Goal: Communication & Community: Connect with others

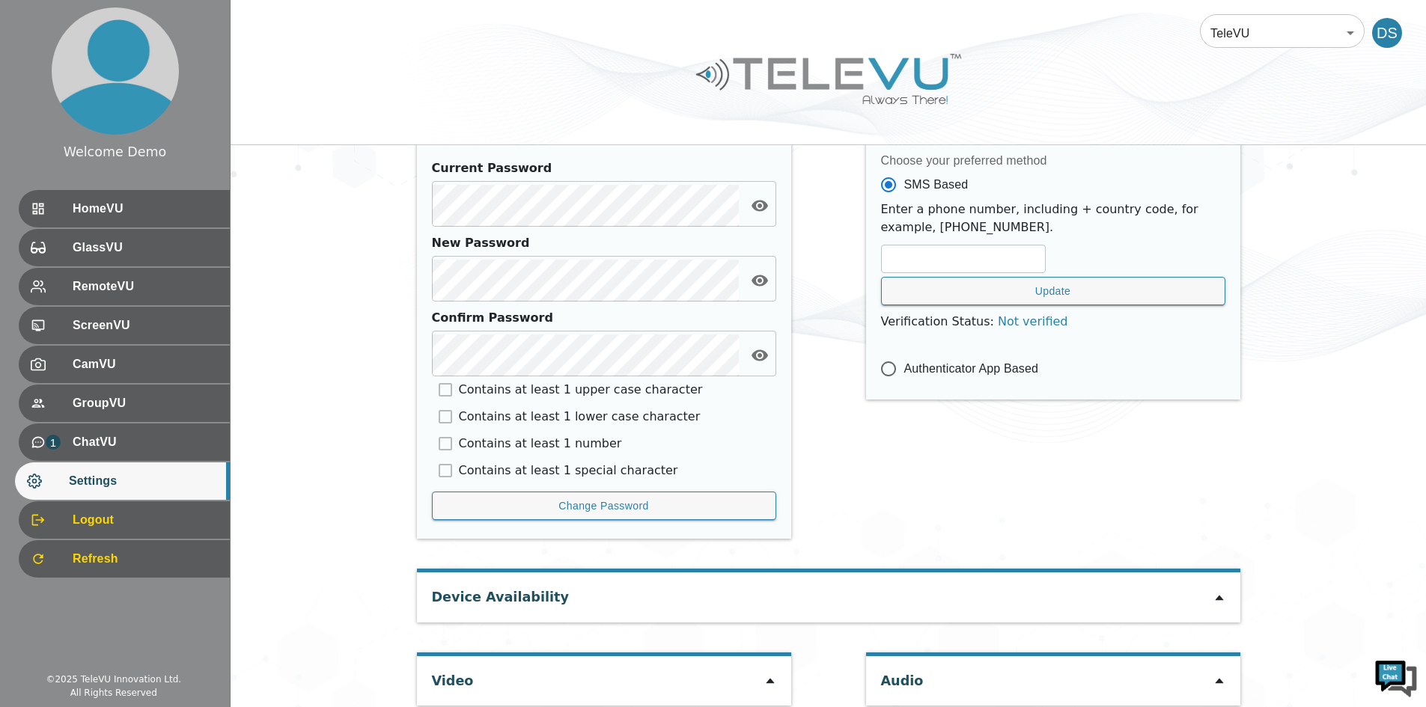
scroll to position [620, 0]
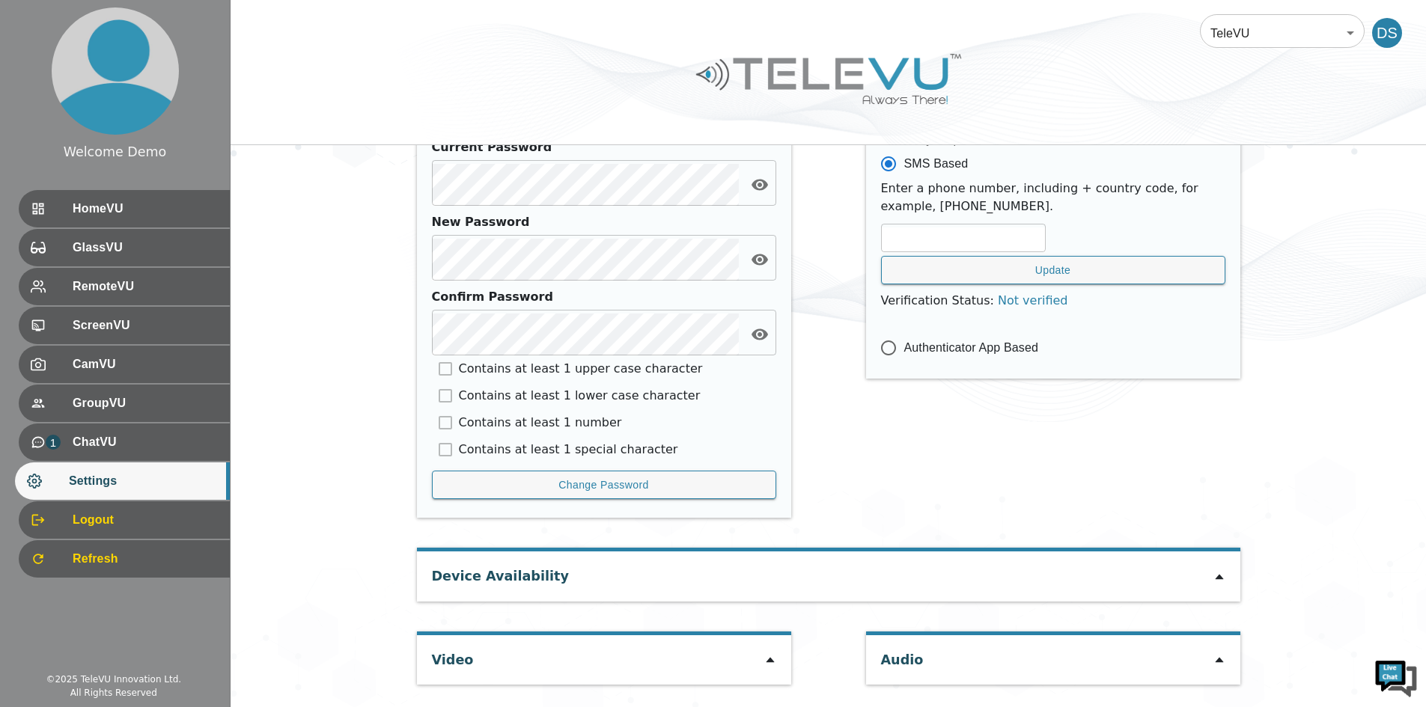
click at [769, 655] on icon at bounding box center [770, 660] width 12 height 12
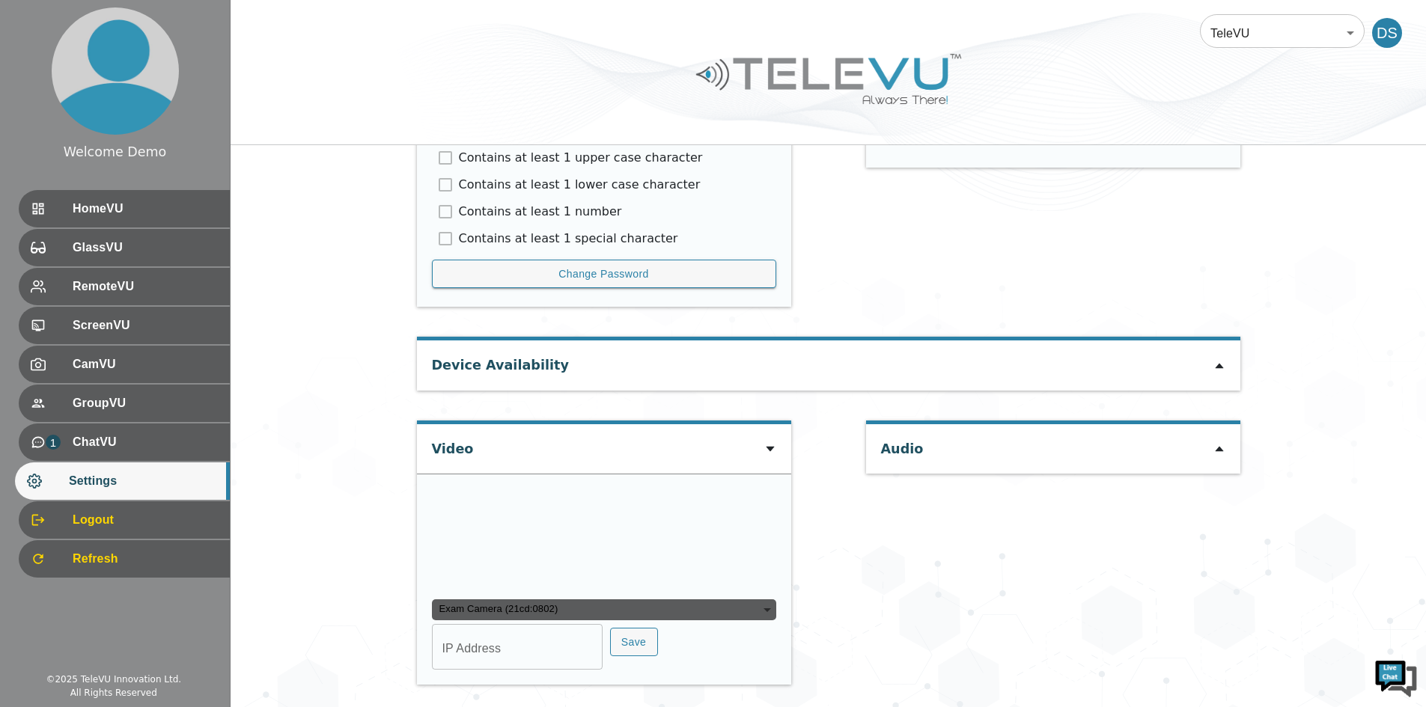
scroll to position [977, 0]
click at [483, 610] on div "Exam Camera (21cd:0802)" at bounding box center [604, 609] width 344 height 21
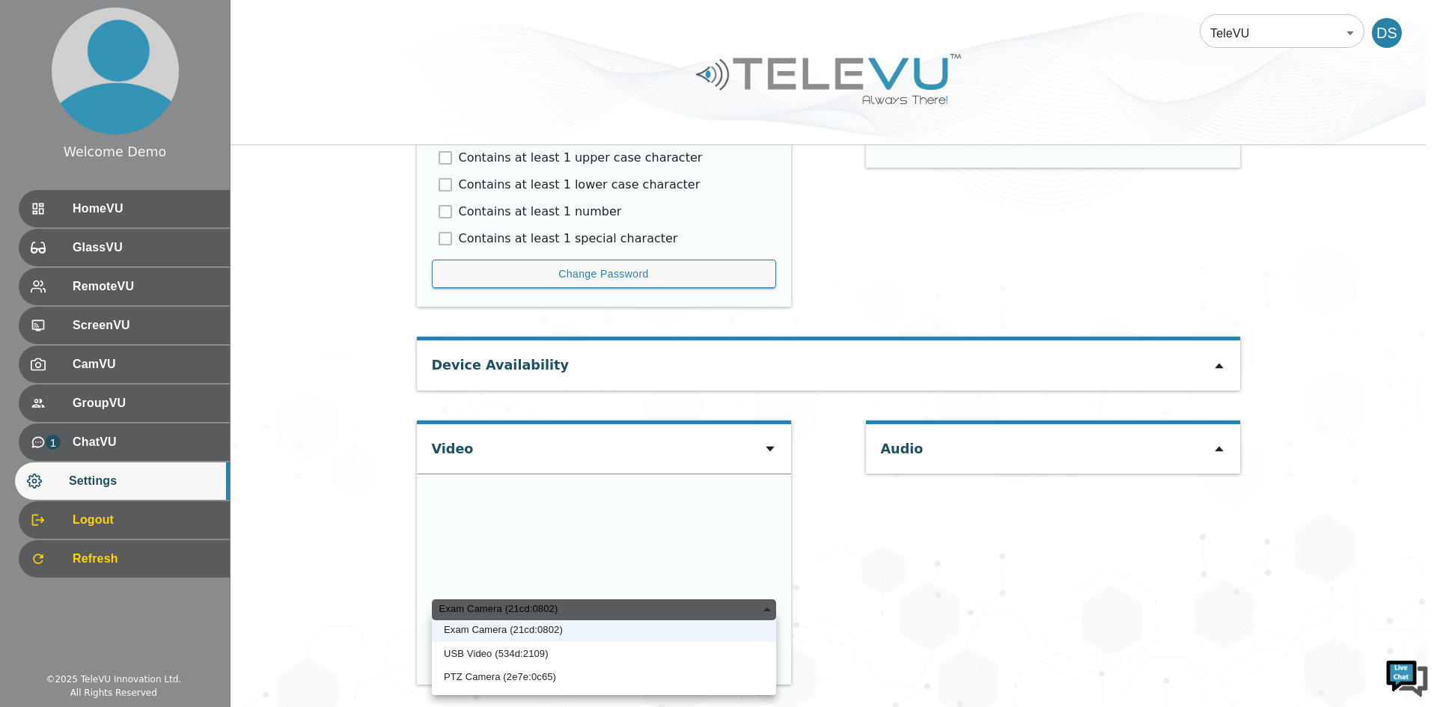
click at [456, 652] on li "USB Video (534d:2109)" at bounding box center [604, 654] width 344 height 24
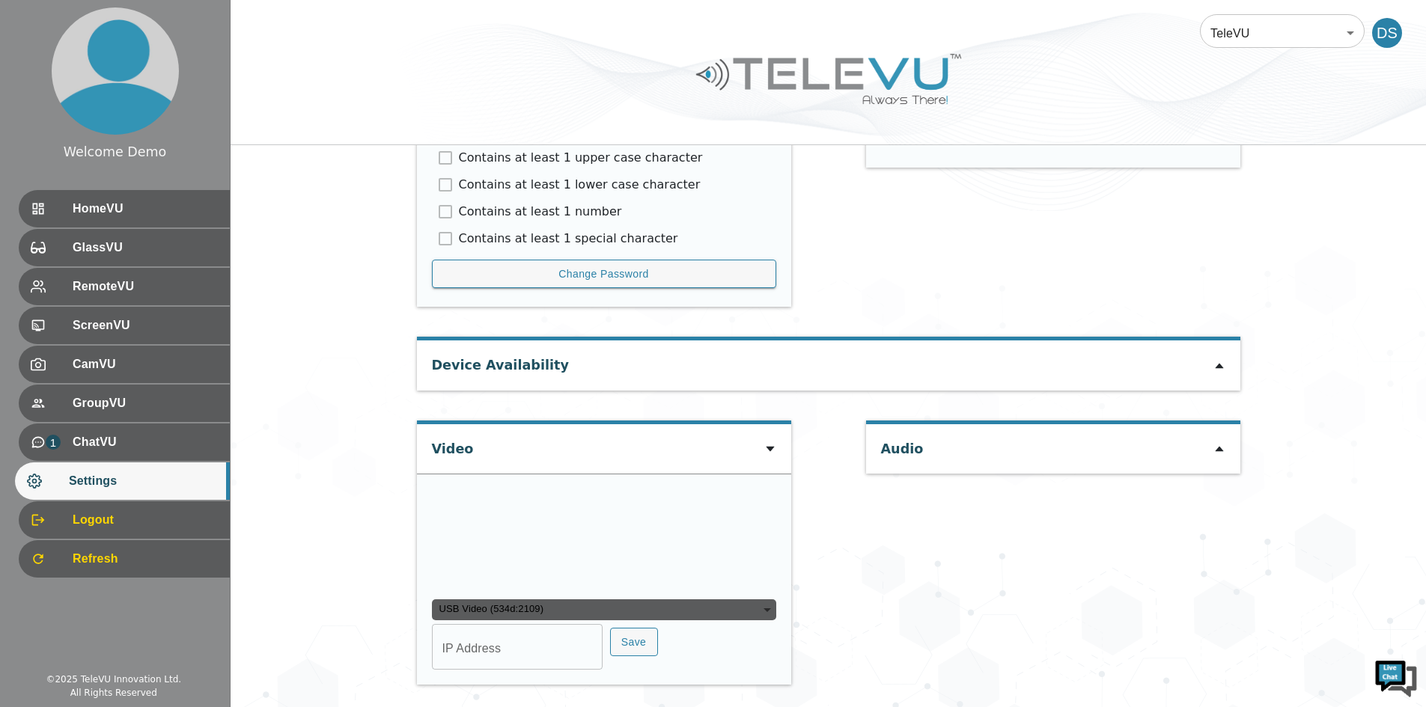
click at [480, 609] on div "USB Video (534d:2109)" at bounding box center [604, 609] width 344 height 21
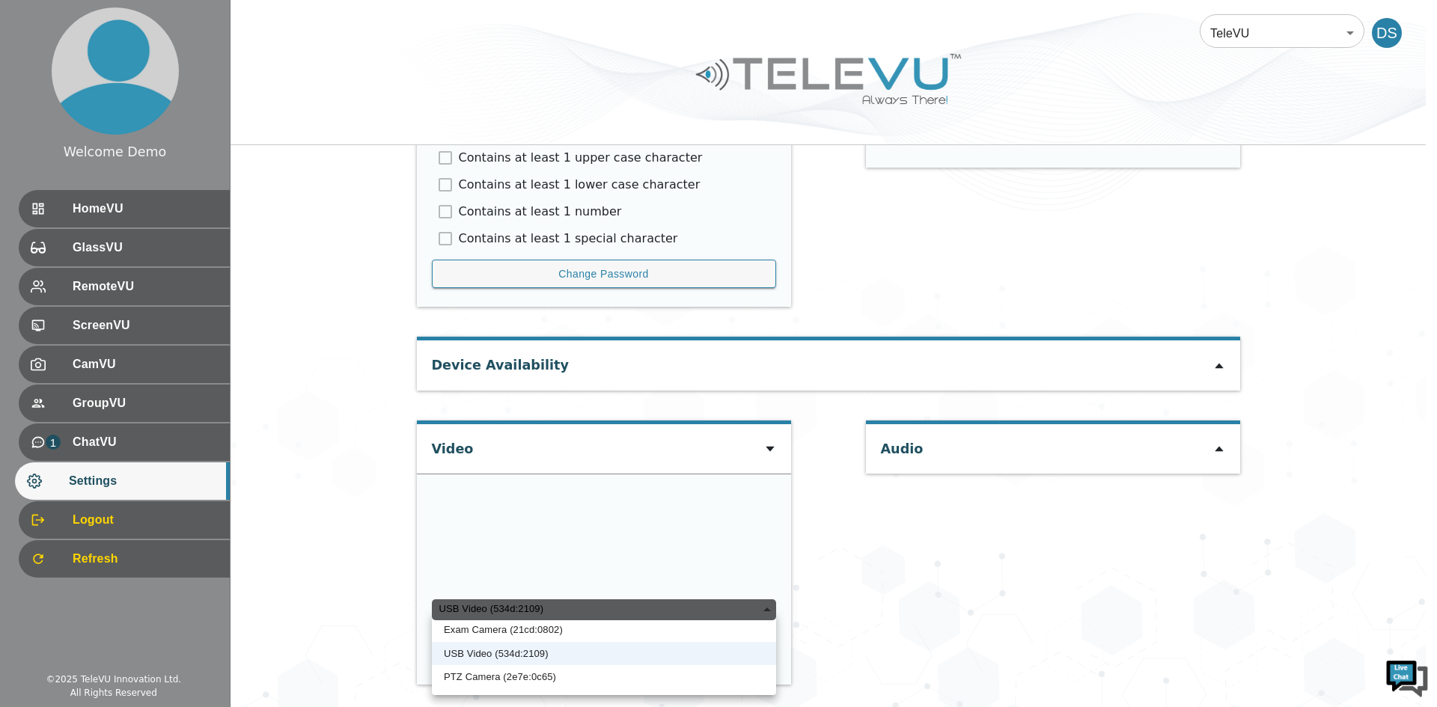
click at [479, 684] on li "PTZ Camera (2e7e:0c65)" at bounding box center [604, 677] width 344 height 24
type input "a3ed2c3ca13109c74151e434ac4db32160663e35342c8ecbd9d7a01e1c29b8dc"
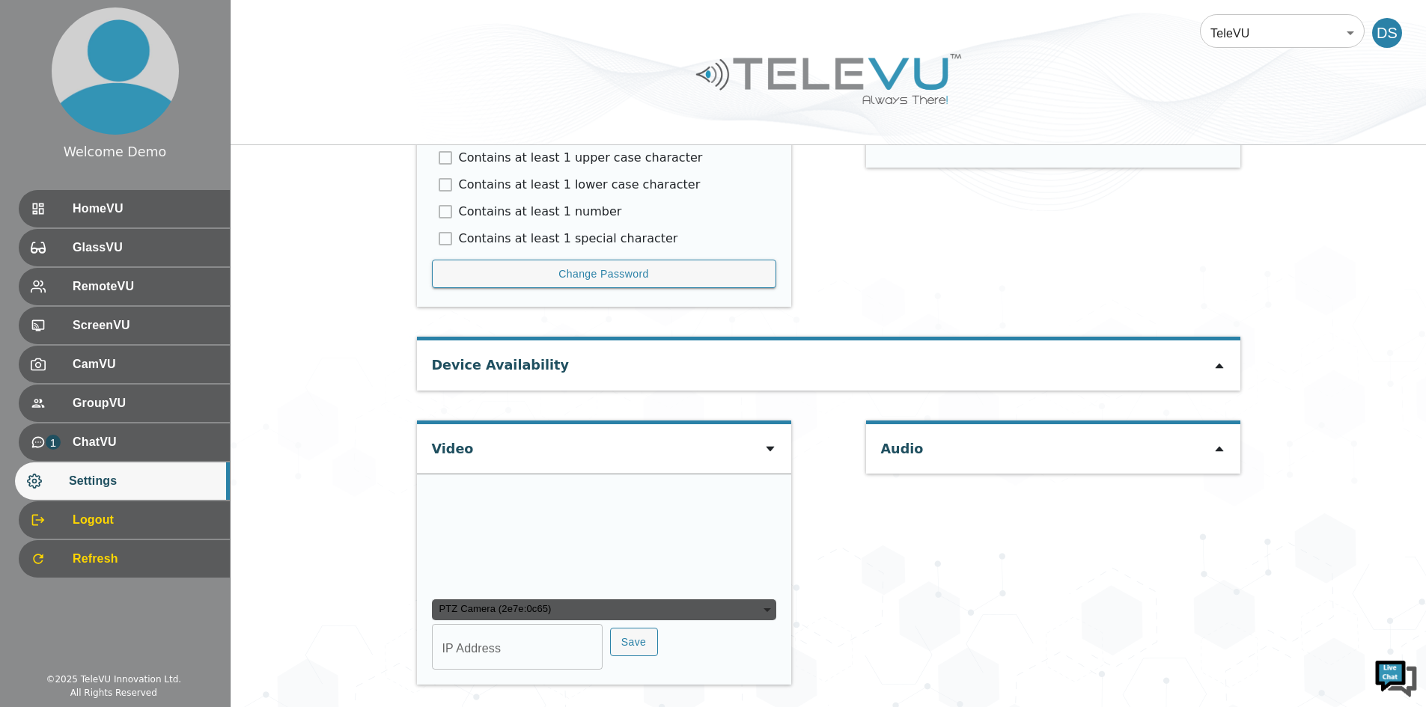
type input "COM6"
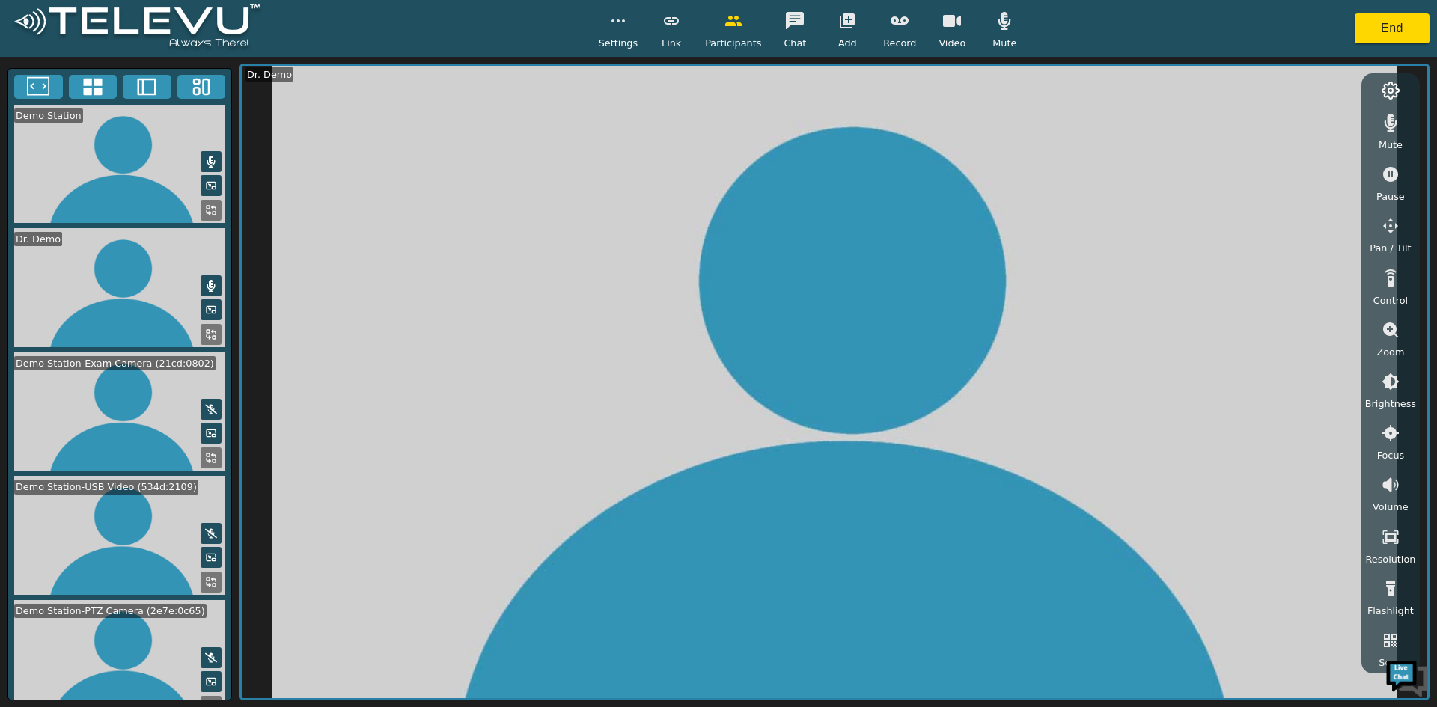
scroll to position [23, 0]
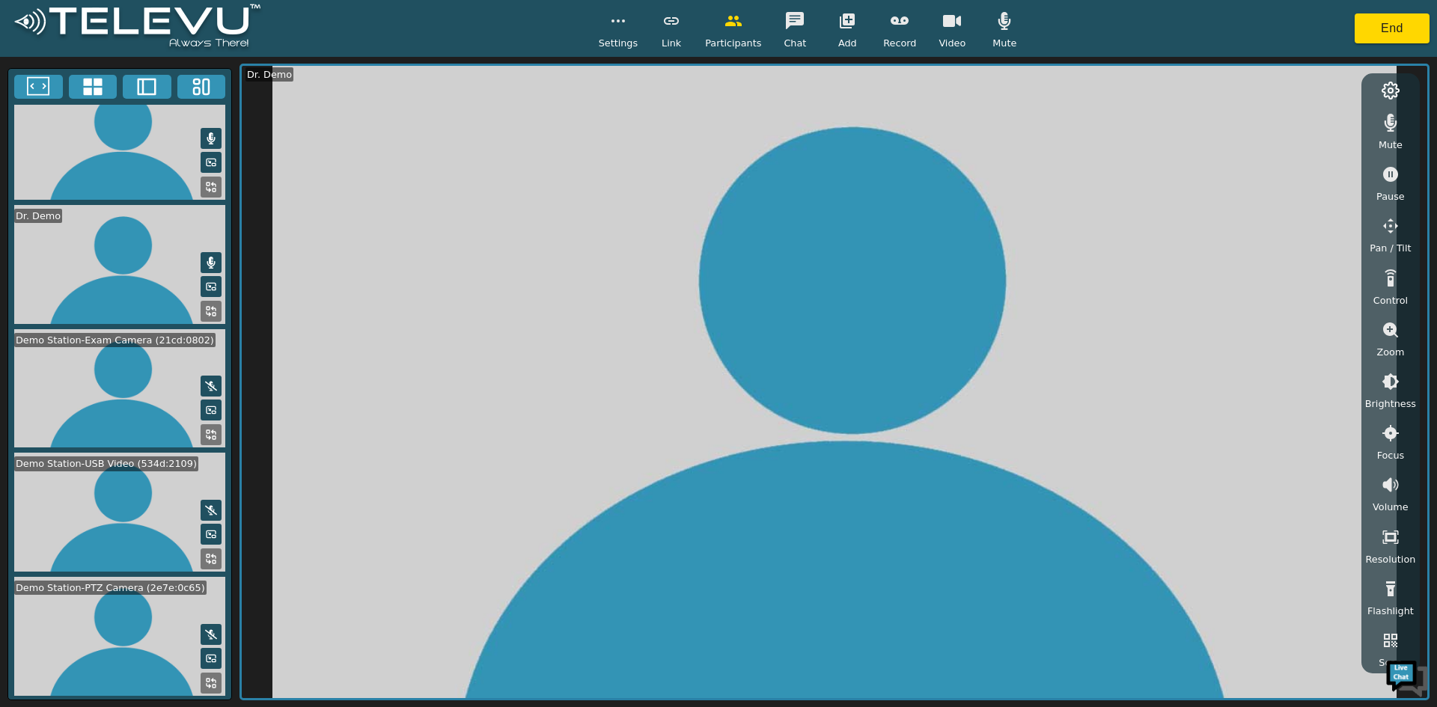
click at [855, 31] on button "button" at bounding box center [846, 21] width 37 height 30
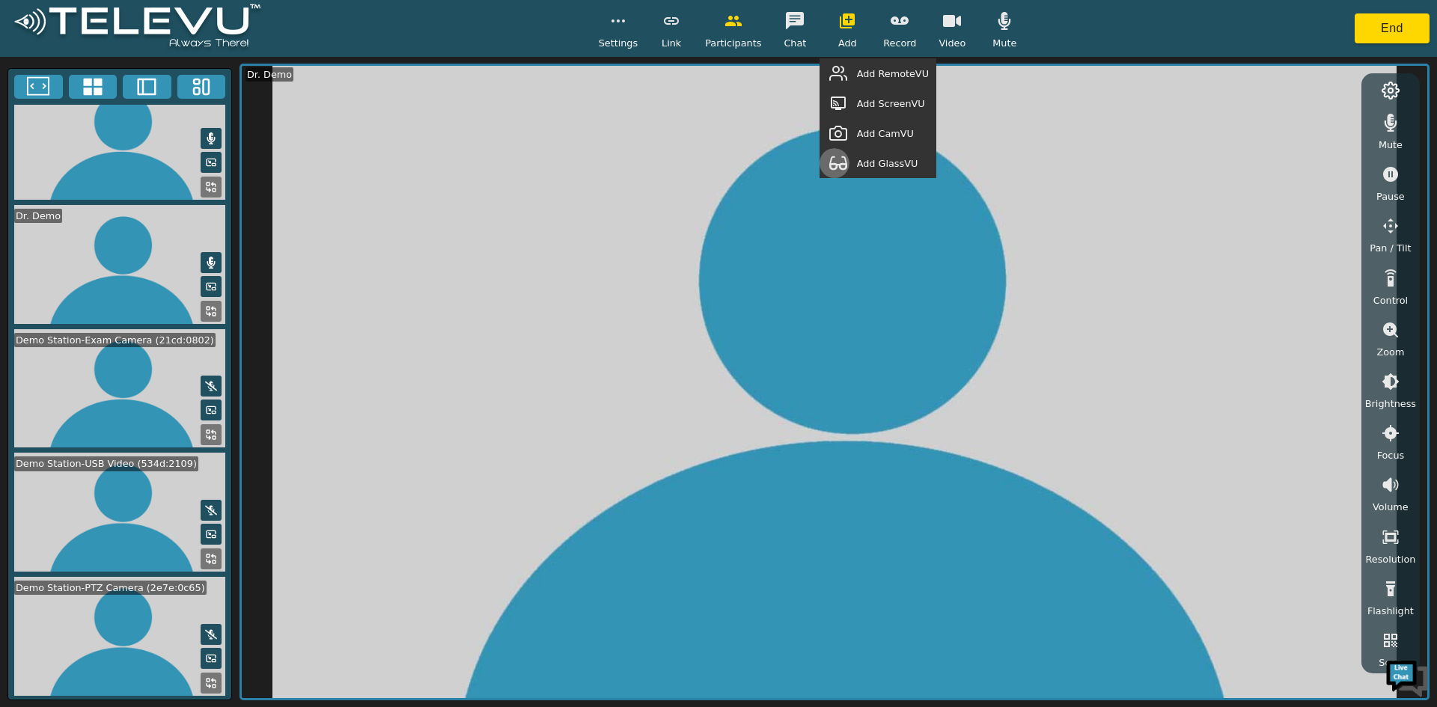
click at [857, 160] on button "button" at bounding box center [837, 163] width 37 height 30
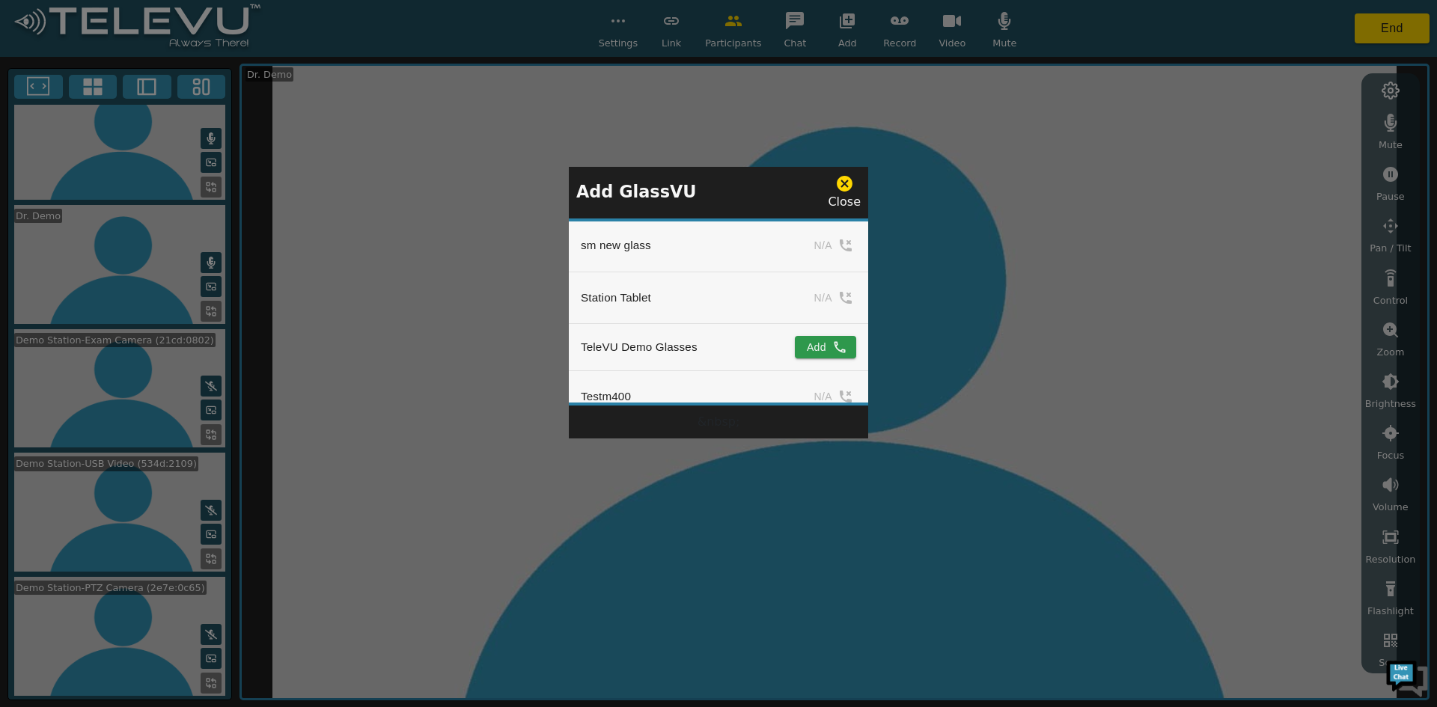
scroll to position [1722, 0]
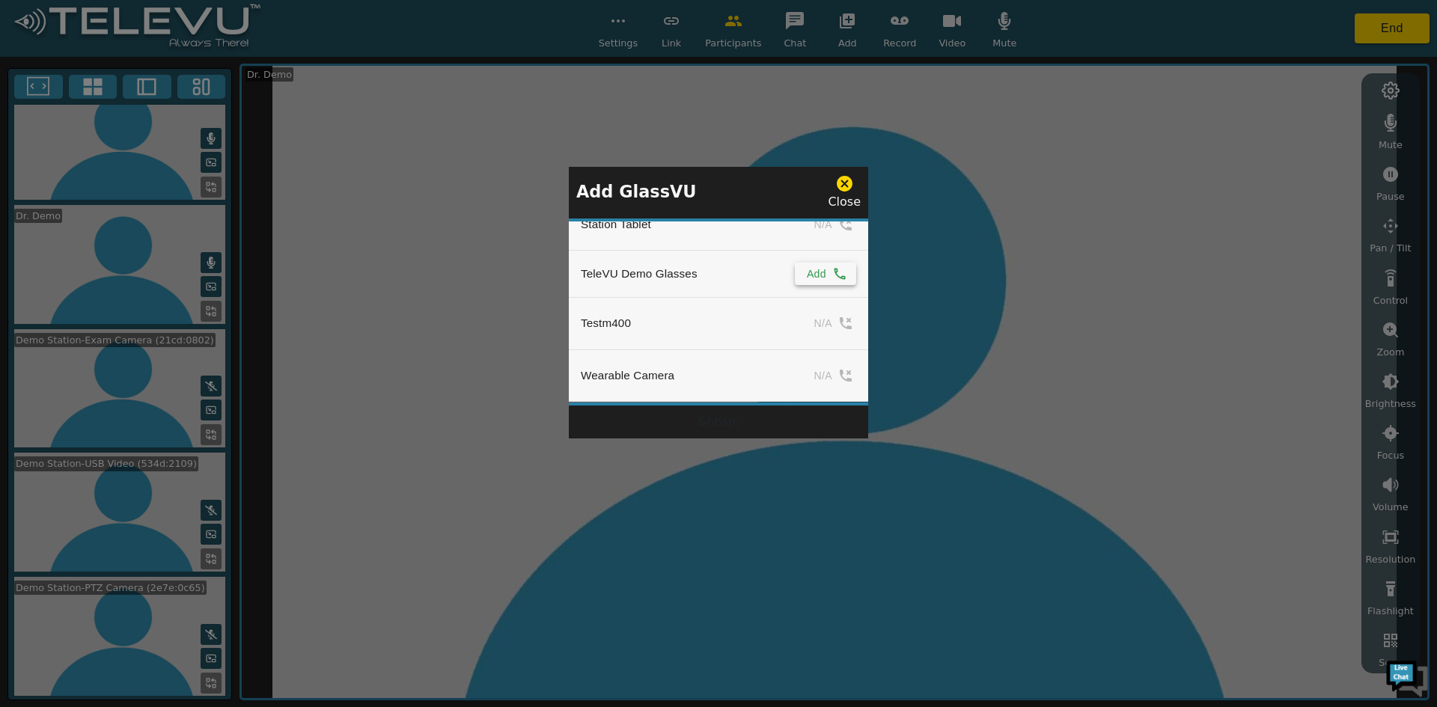
click at [818, 264] on button "Add" at bounding box center [825, 274] width 61 height 22
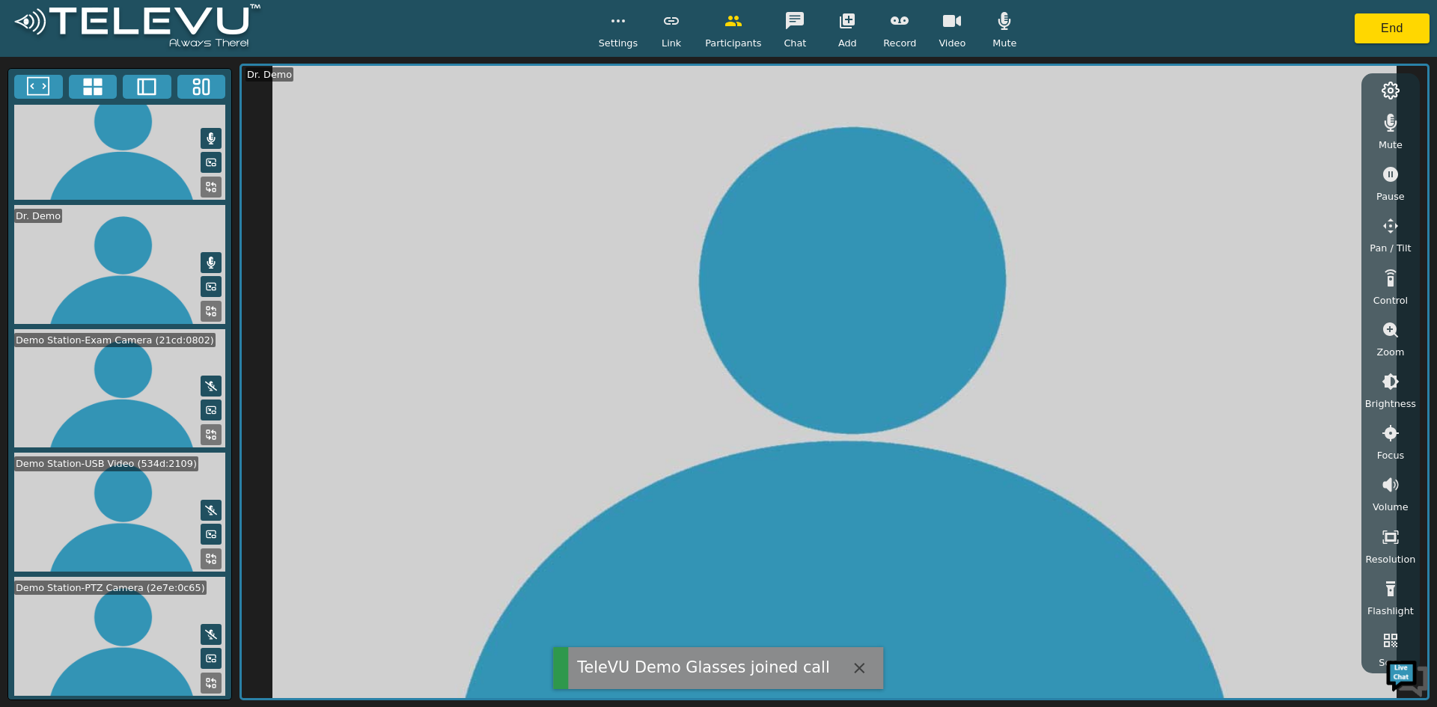
scroll to position [143, 0]
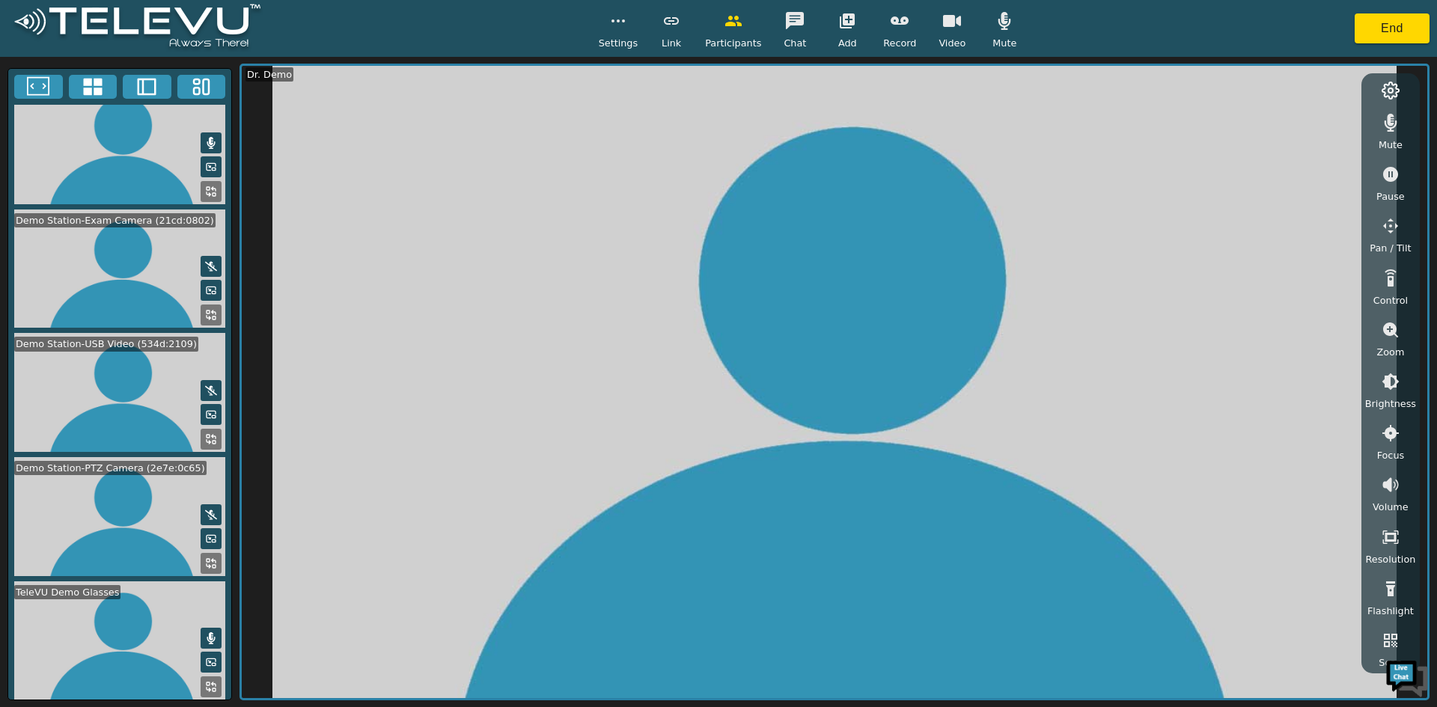
click at [201, 676] on button at bounding box center [211, 686] width 21 height 21
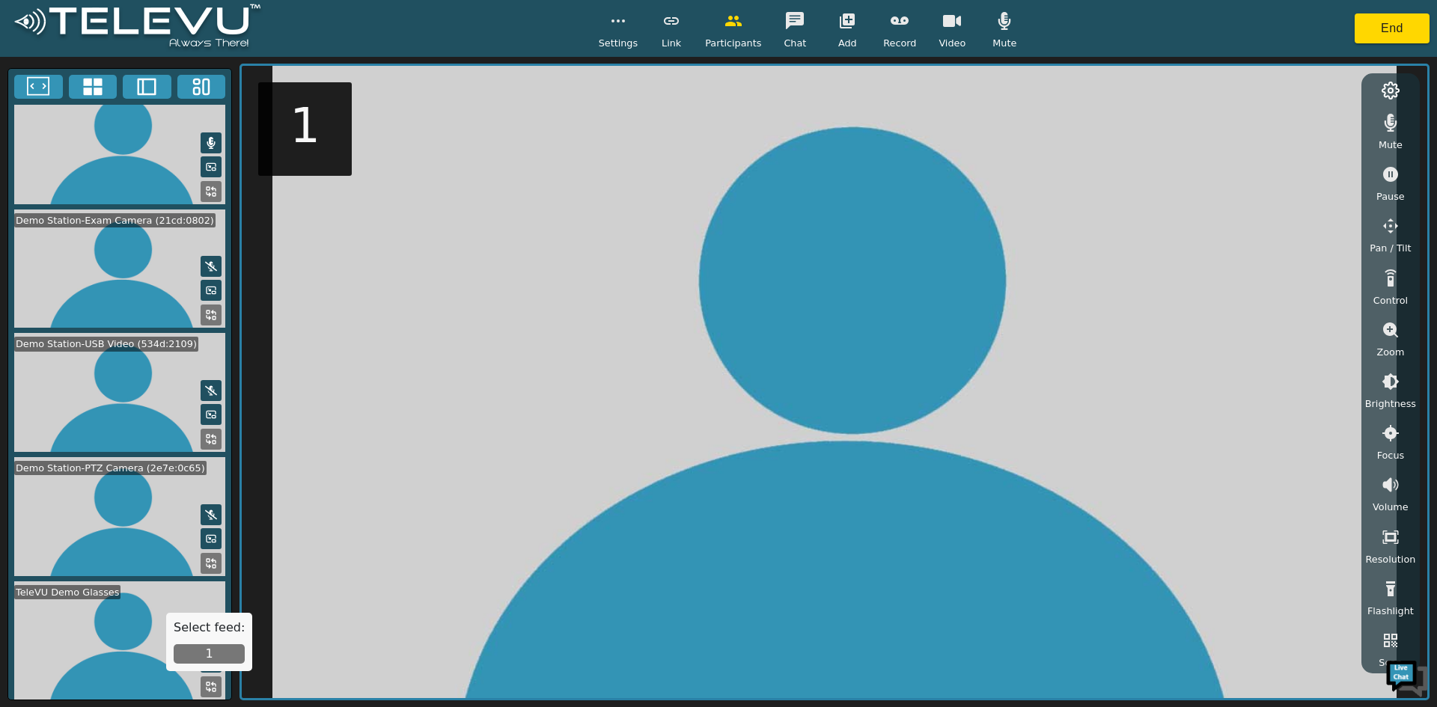
click at [190, 655] on button "1" at bounding box center [209, 653] width 71 height 19
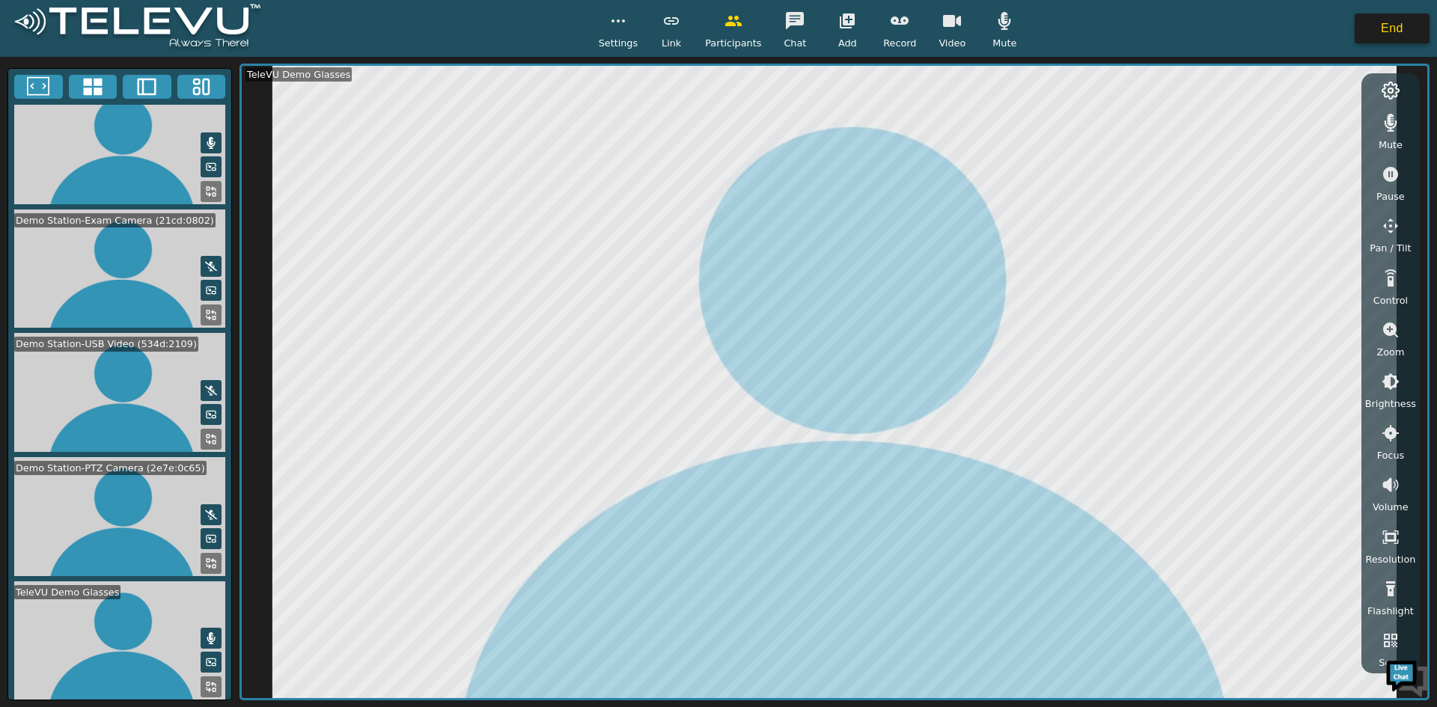
click at [1374, 19] on button "End" at bounding box center [1391, 28] width 75 height 30
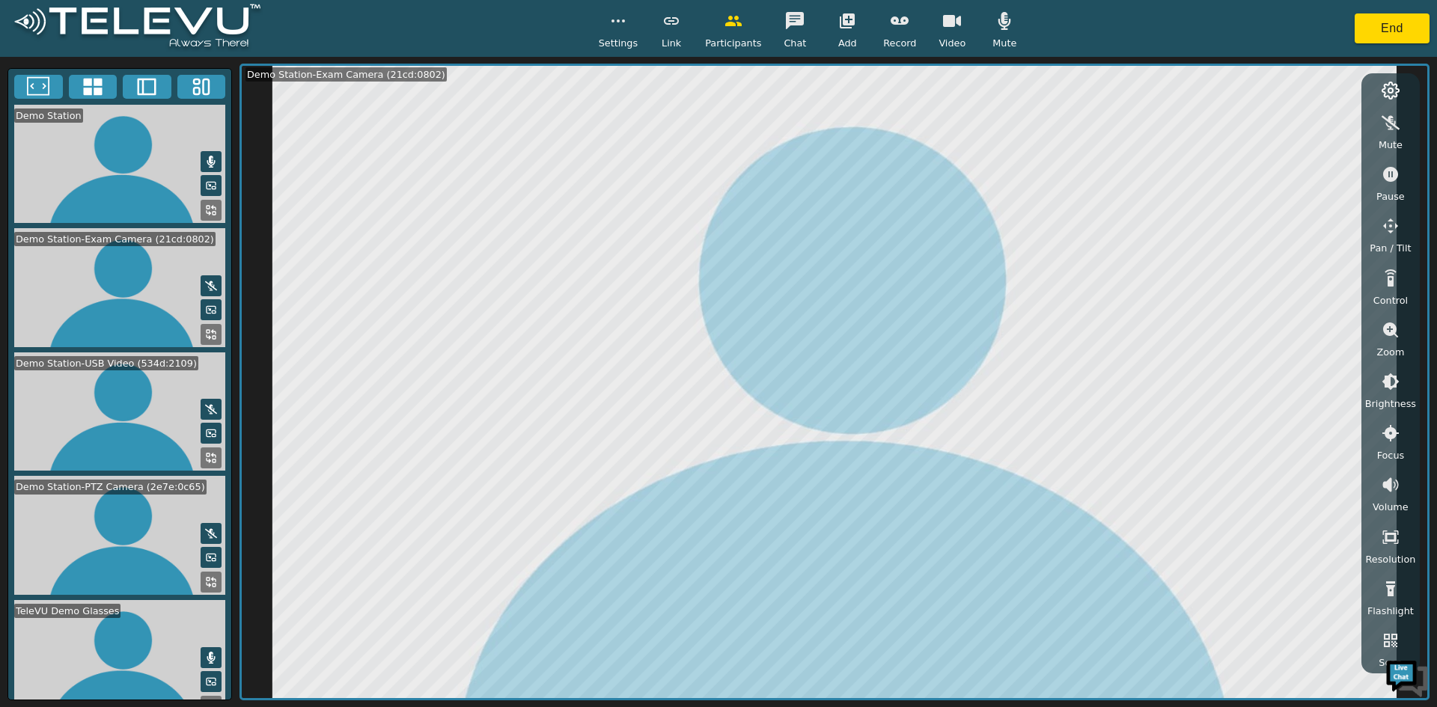
click at [62, 575] on video at bounding box center [119, 535] width 223 height 119
click at [55, 516] on video at bounding box center [119, 535] width 223 height 119
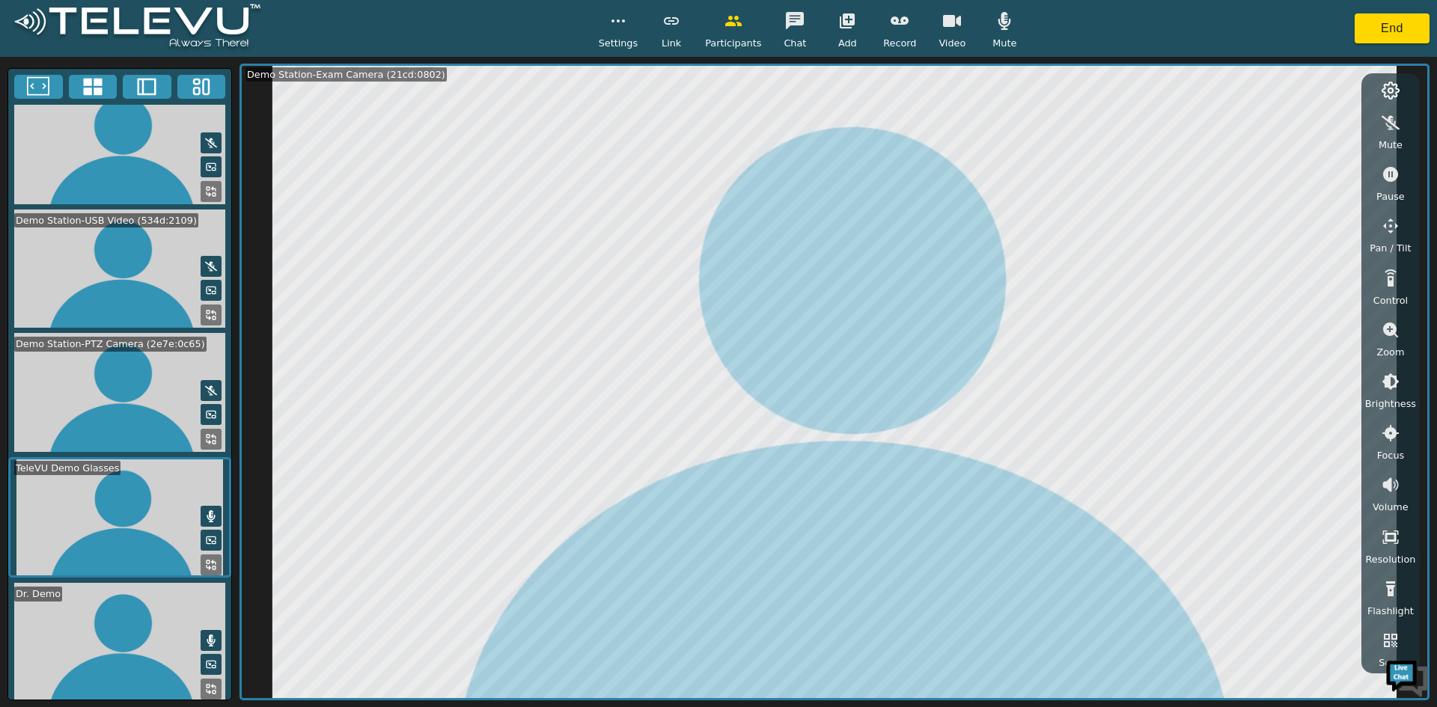
scroll to position [25, 0]
